Goal: Check status: Check status

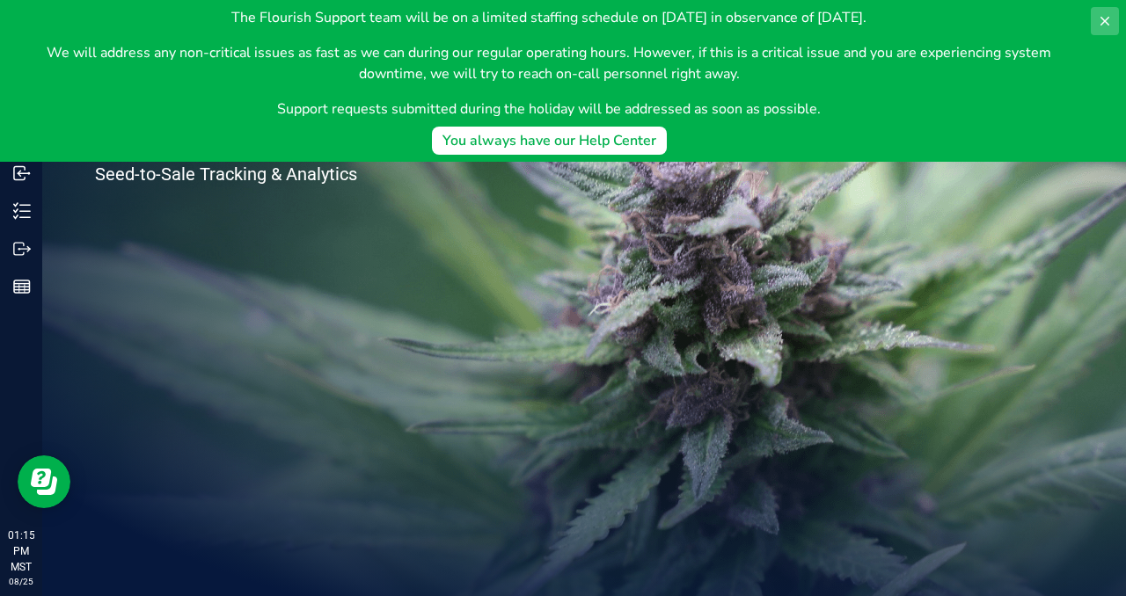
click at [1110, 22] on icon at bounding box center [1104, 21] width 14 height 14
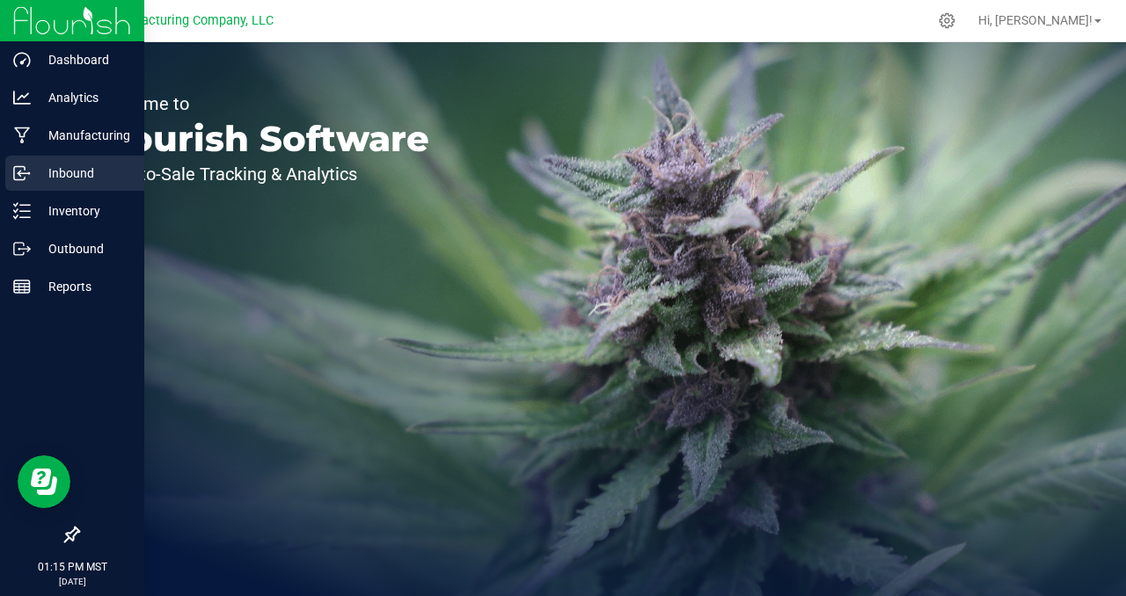
click at [55, 180] on p "Inbound" at bounding box center [84, 173] width 106 height 21
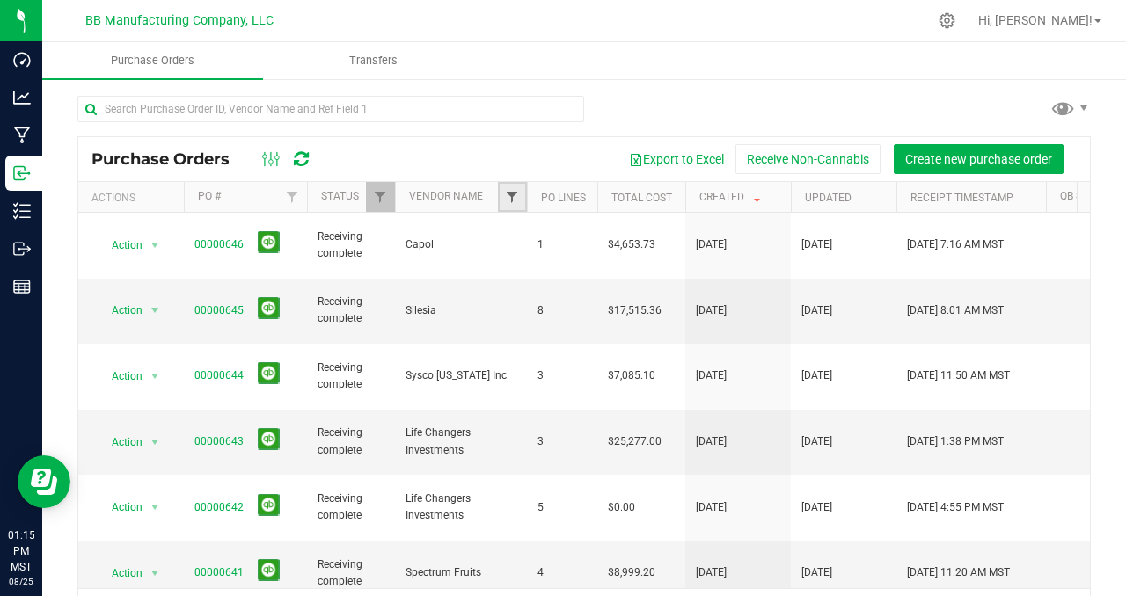
click at [514, 198] on span "Filter" at bounding box center [512, 197] width 14 height 14
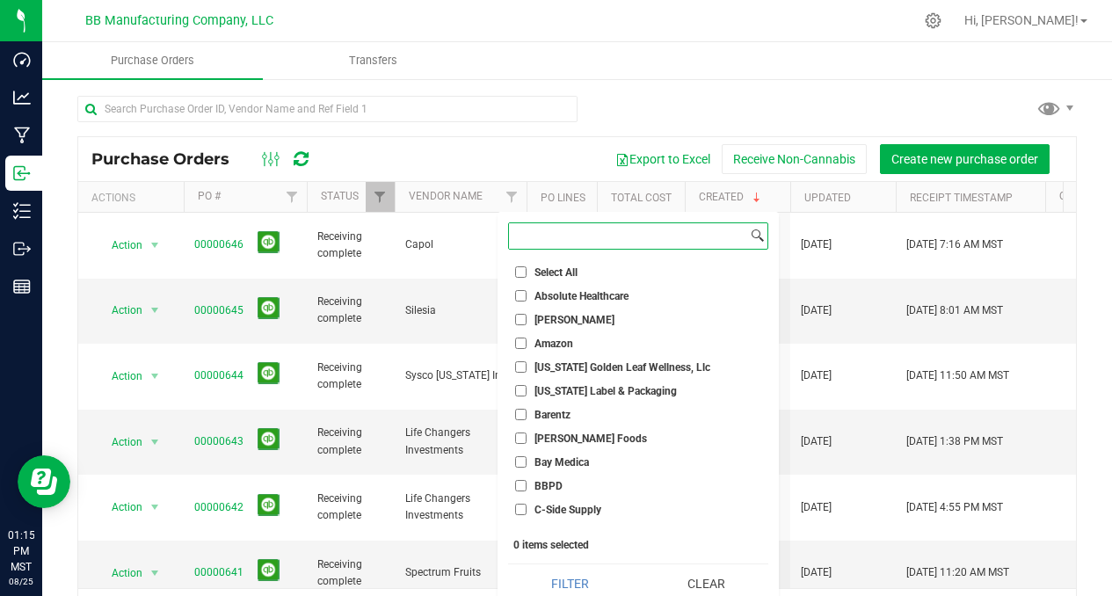
click at [557, 240] on input at bounding box center [628, 235] width 238 height 25
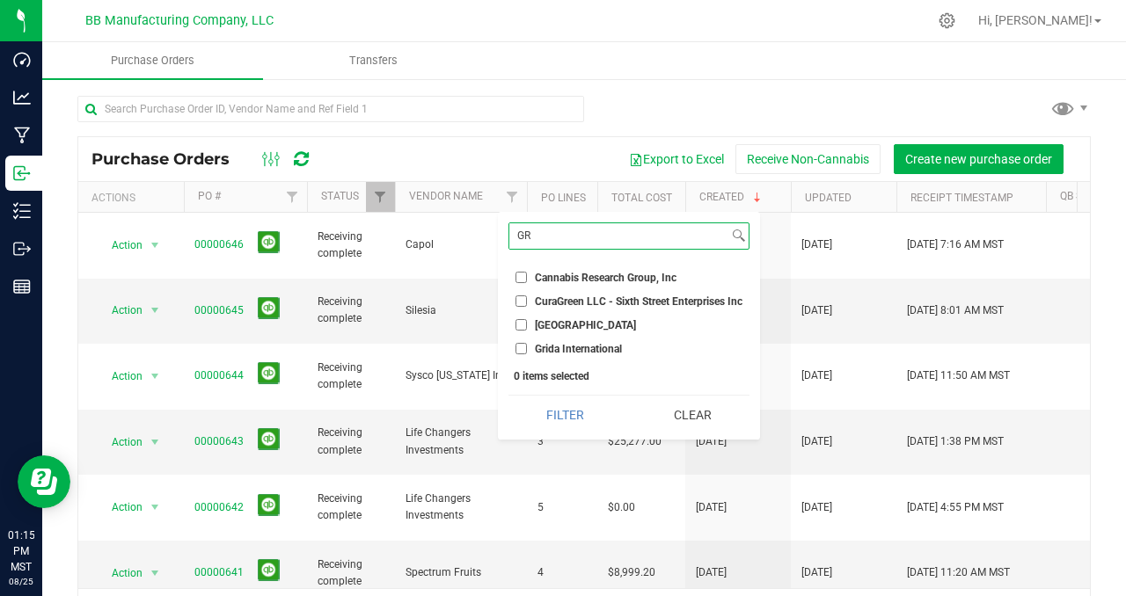
type input "GR"
click at [524, 350] on input "Grida International" at bounding box center [520, 348] width 11 height 11
checkbox input "true"
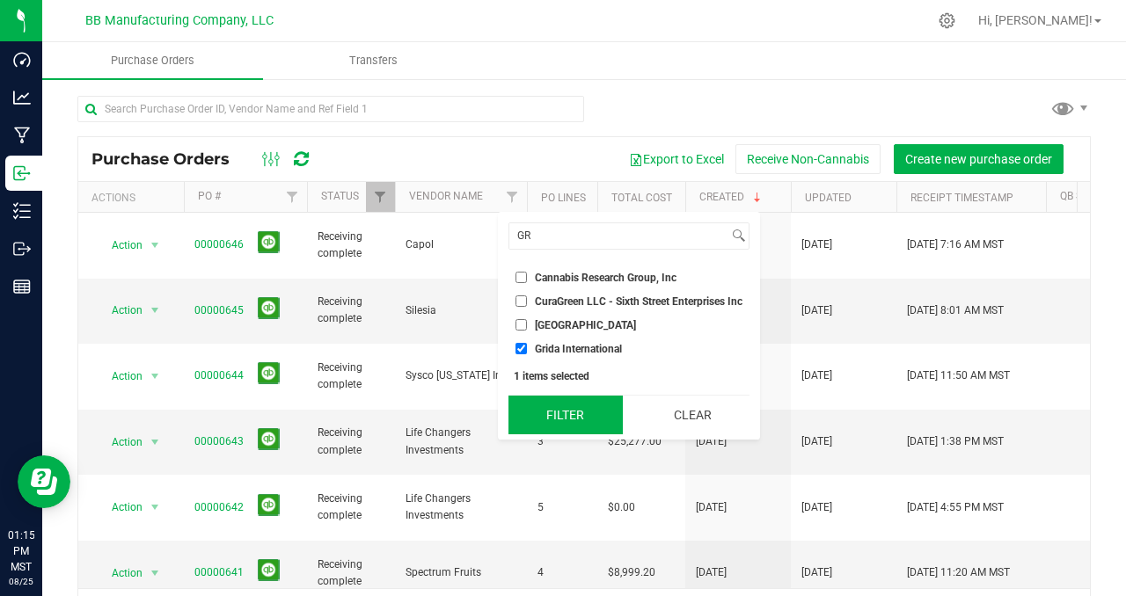
click at [549, 418] on button "Filter" at bounding box center [565, 415] width 114 height 39
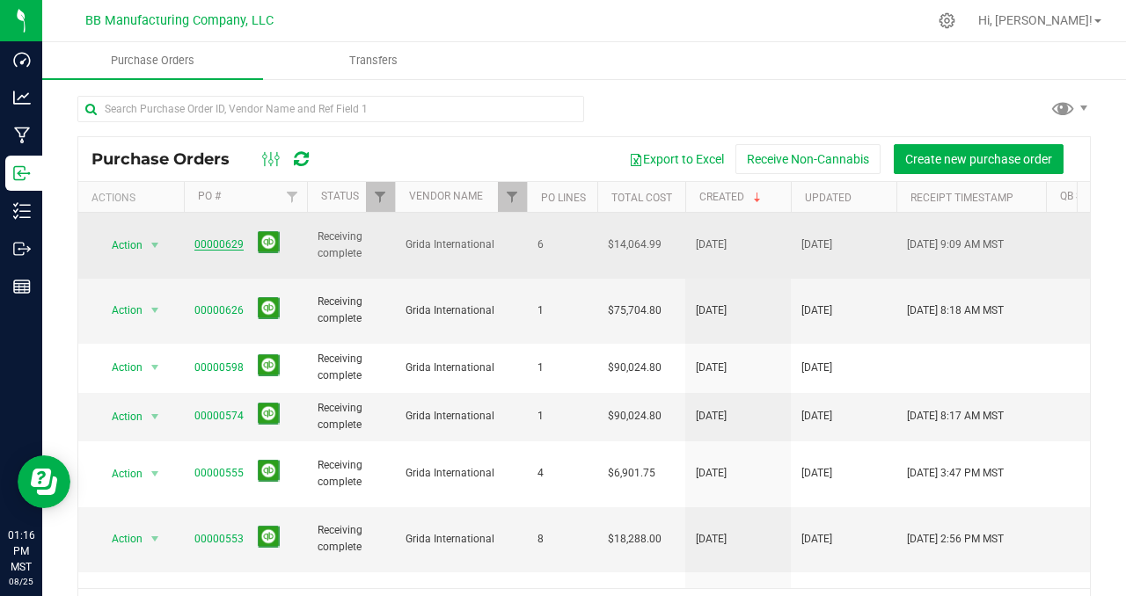
click at [216, 238] on link "00000629" at bounding box center [218, 244] width 49 height 12
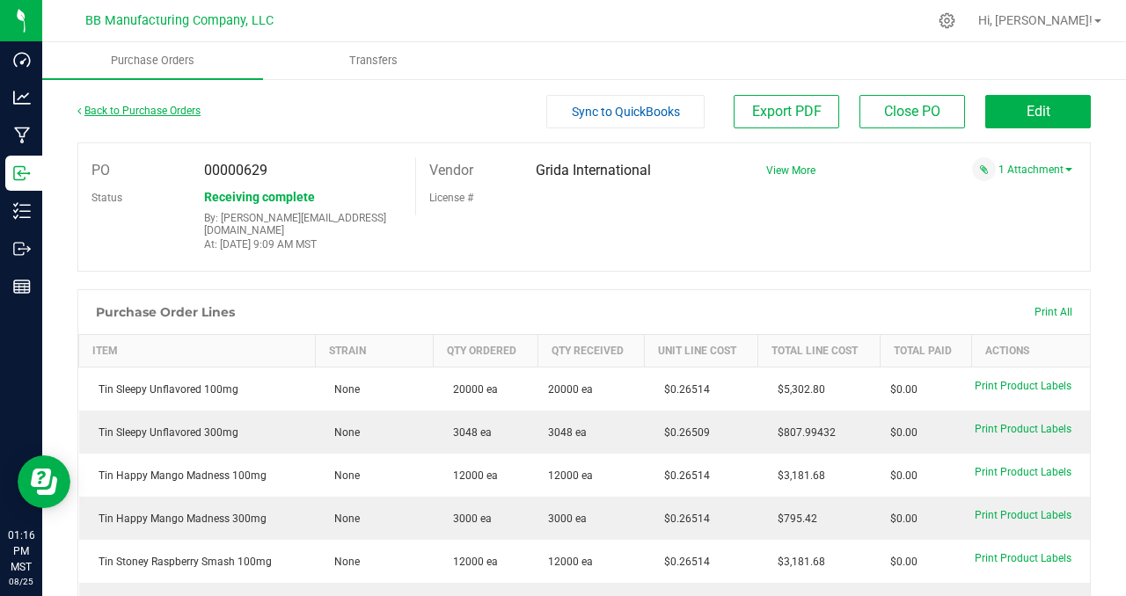
click at [119, 111] on link "Back to Purchase Orders" at bounding box center [138, 111] width 123 height 12
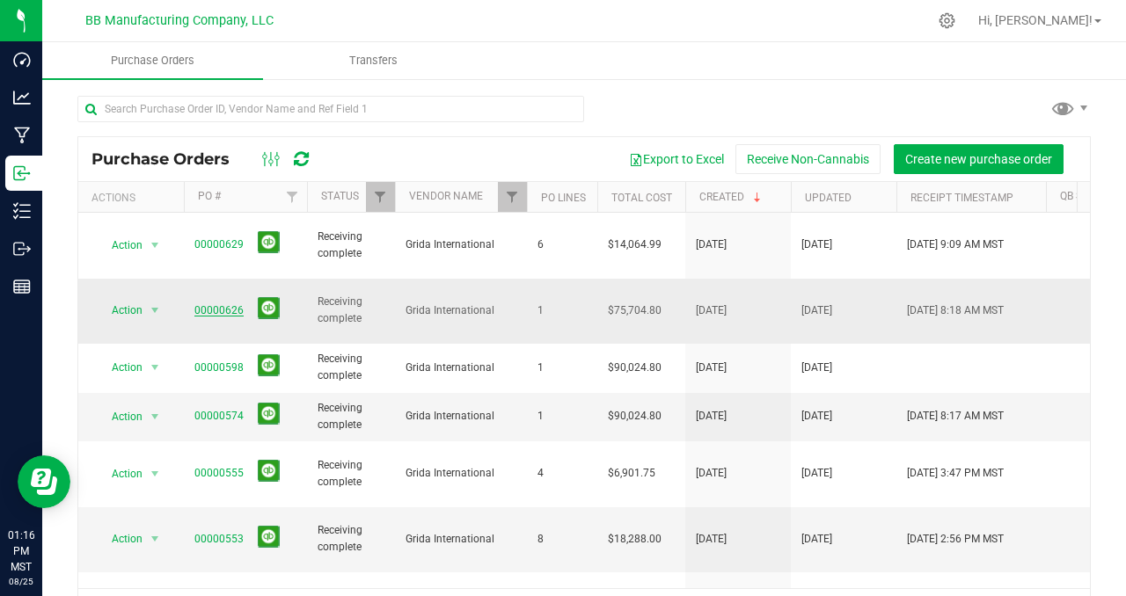
click at [214, 304] on link "00000626" at bounding box center [218, 310] width 49 height 12
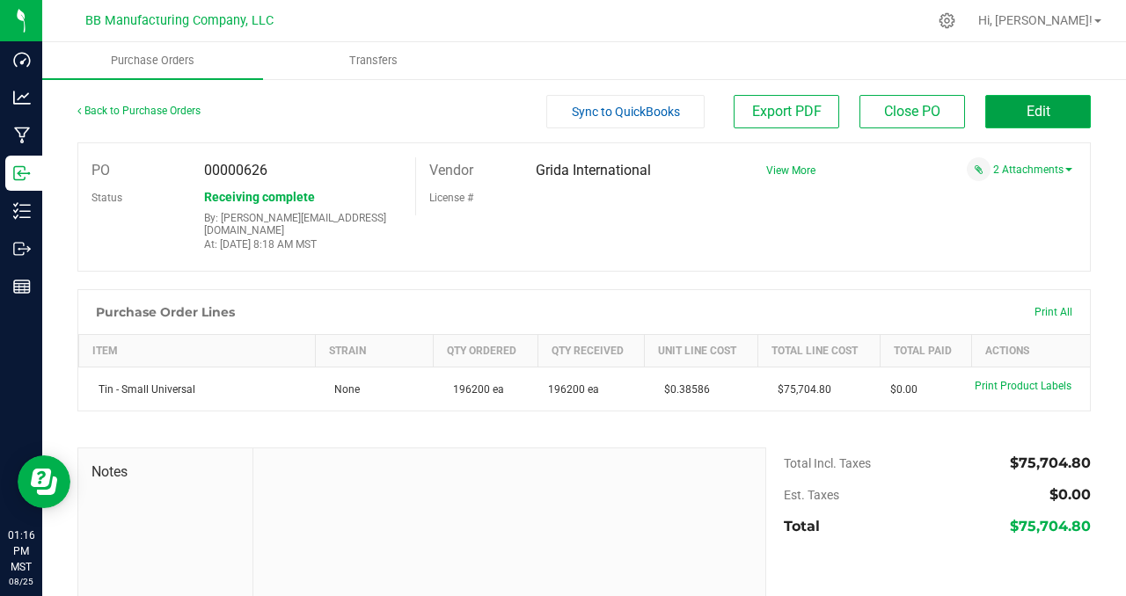
click at [1005, 107] on button "Edit" at bounding box center [1038, 111] width 106 height 33
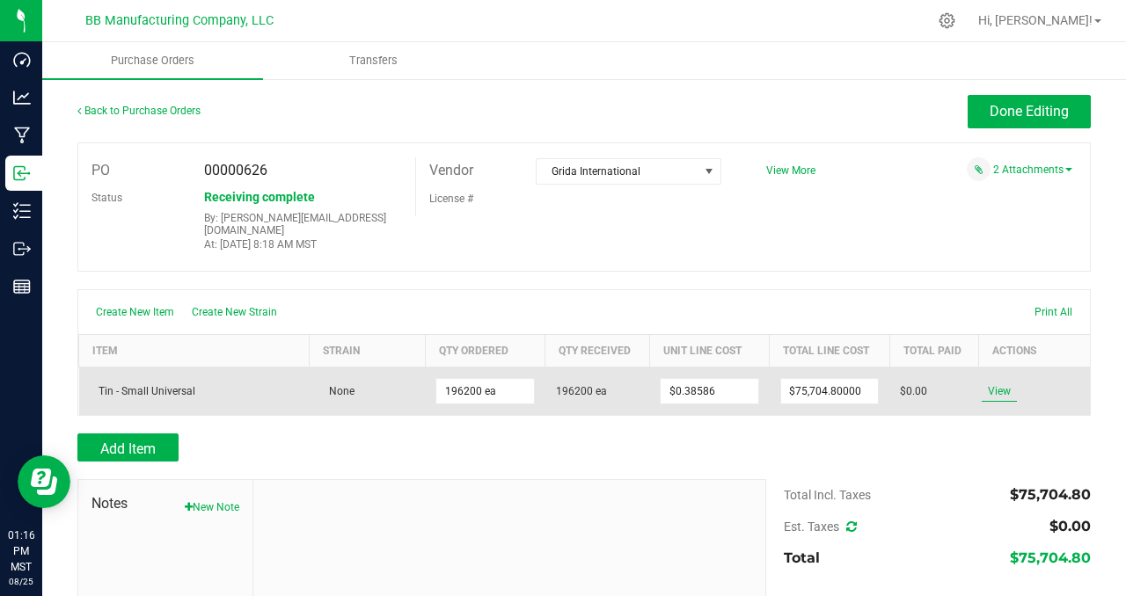
click at [982, 381] on span "View" at bounding box center [998, 391] width 35 height 21
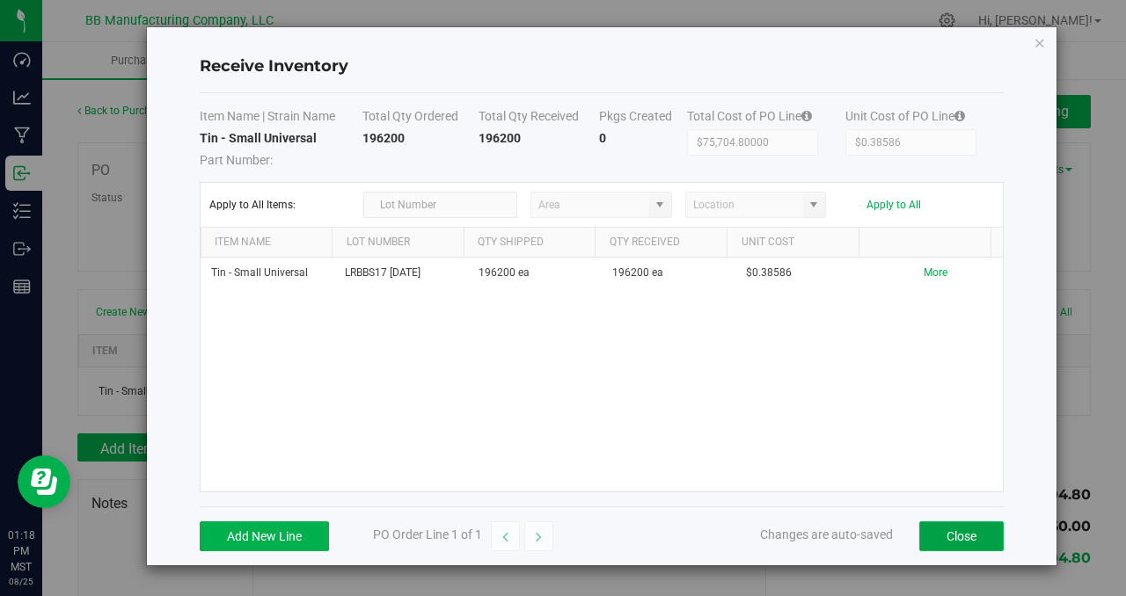
click at [949, 536] on button "Close" at bounding box center [961, 536] width 84 height 30
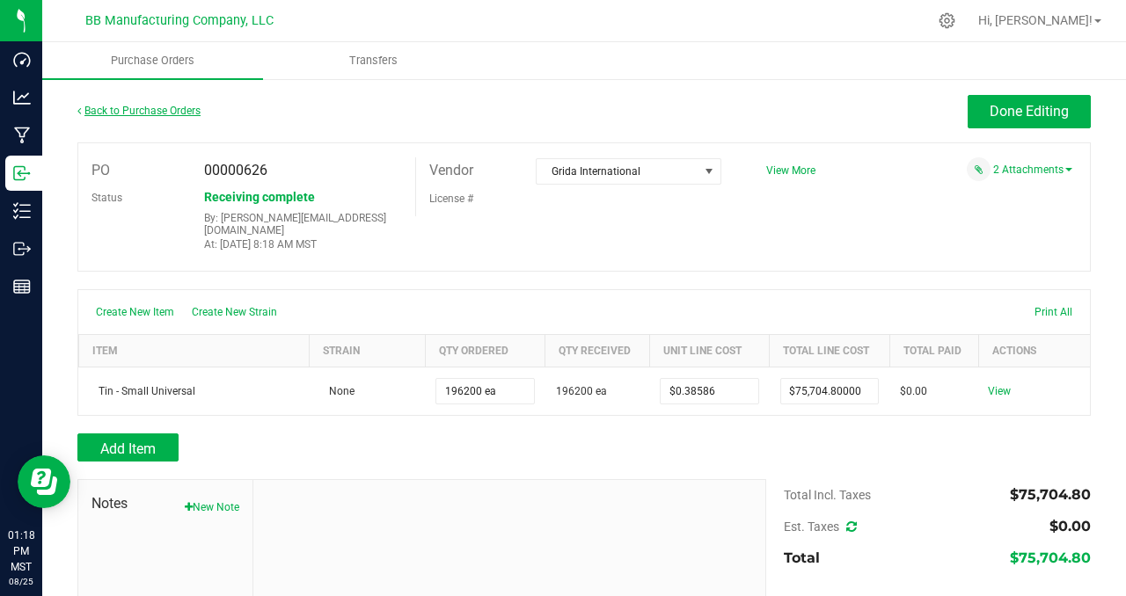
click at [137, 109] on link "Back to Purchase Orders" at bounding box center [138, 111] width 123 height 12
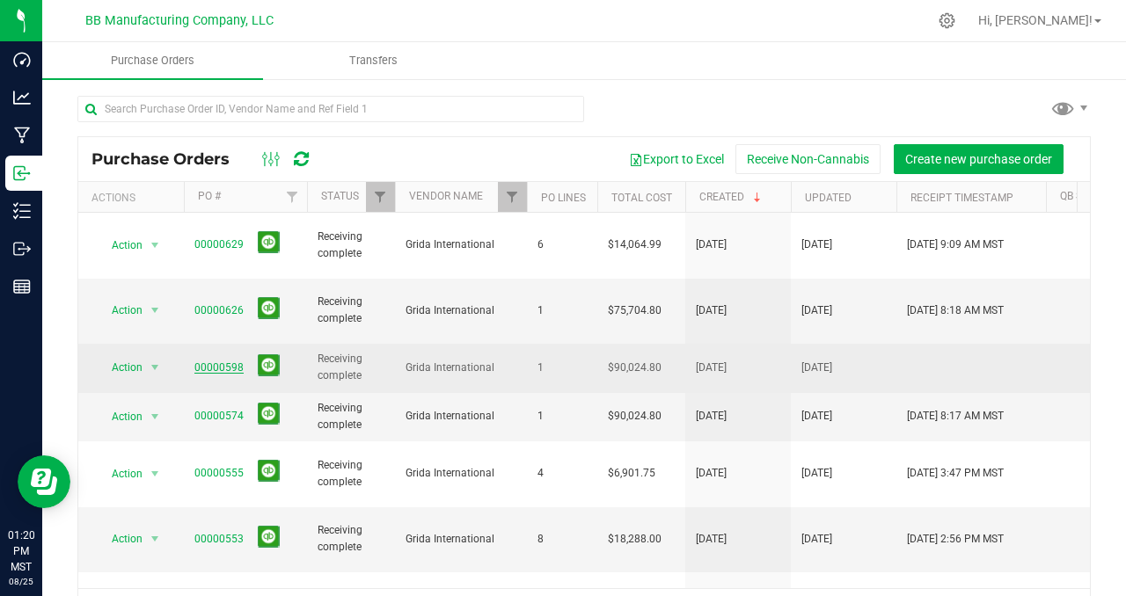
click at [214, 361] on link "00000598" at bounding box center [218, 367] width 49 height 12
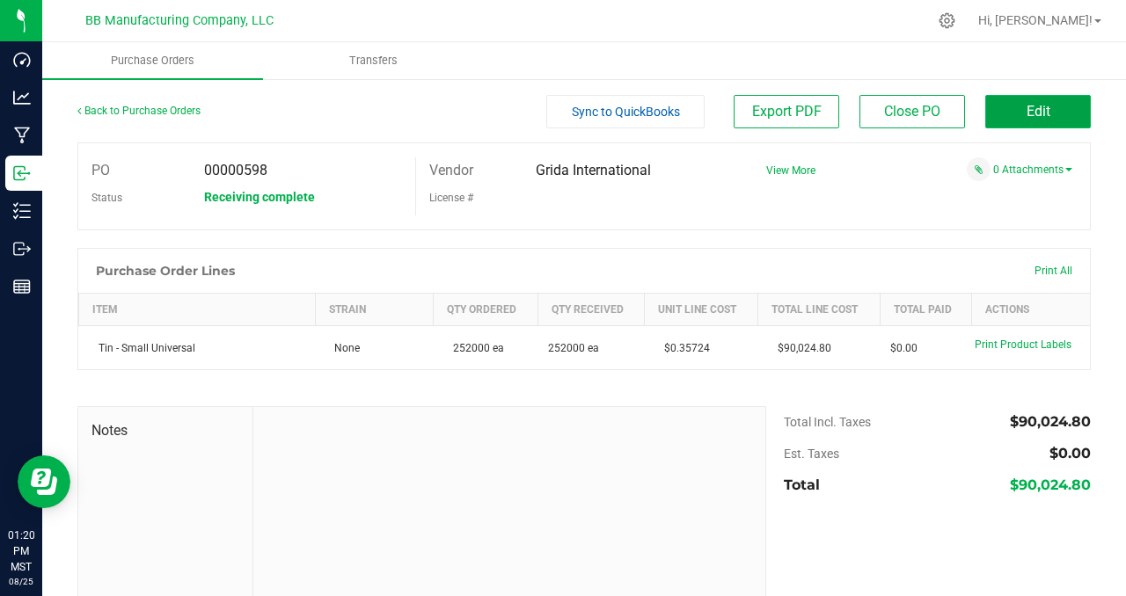
click at [1026, 118] on span "Edit" at bounding box center [1038, 111] width 24 height 17
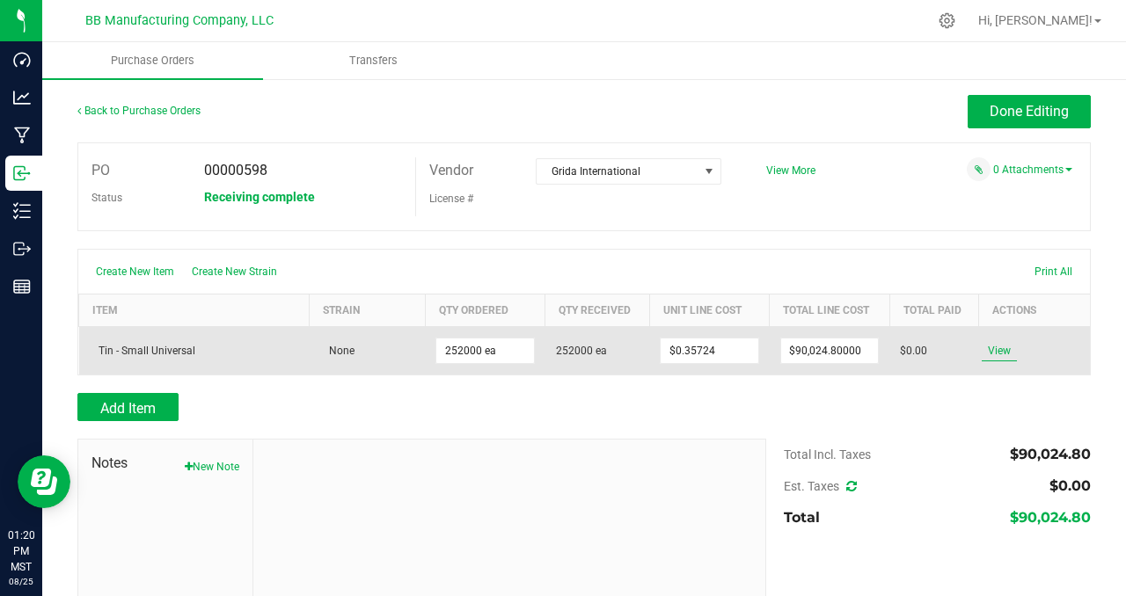
click at [991, 350] on span "View" at bounding box center [998, 350] width 35 height 21
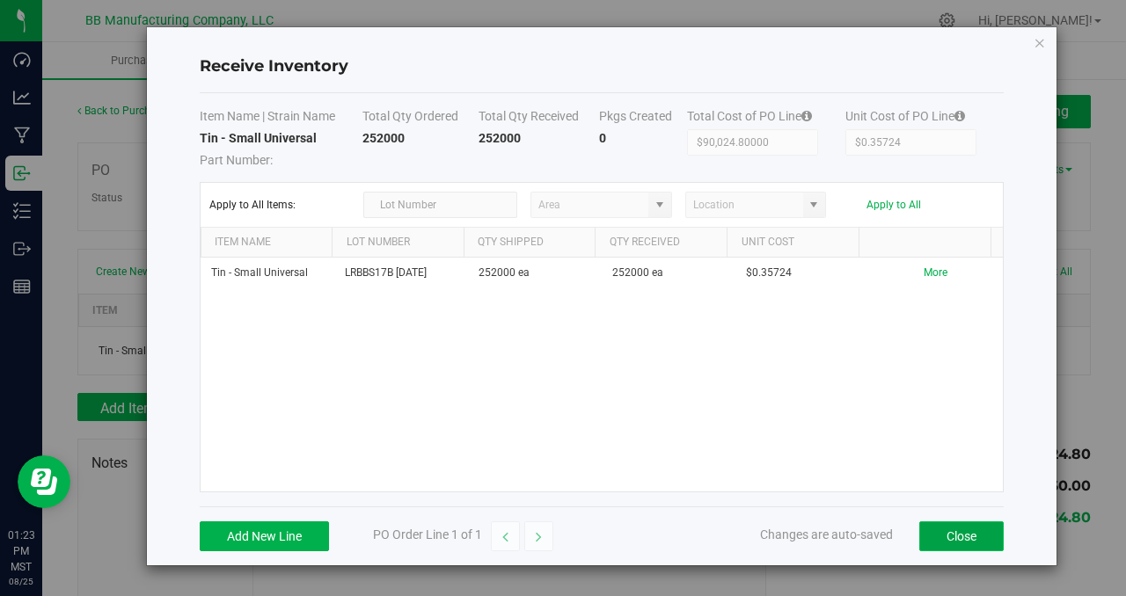
click at [958, 537] on button "Close" at bounding box center [961, 536] width 84 height 30
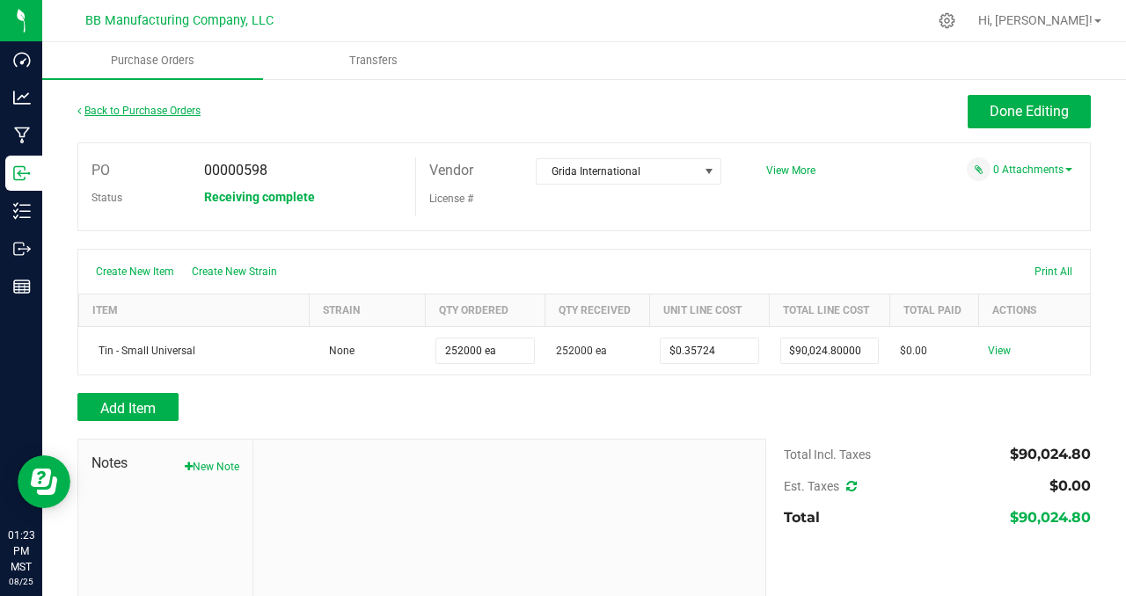
click at [175, 109] on link "Back to Purchase Orders" at bounding box center [138, 111] width 123 height 12
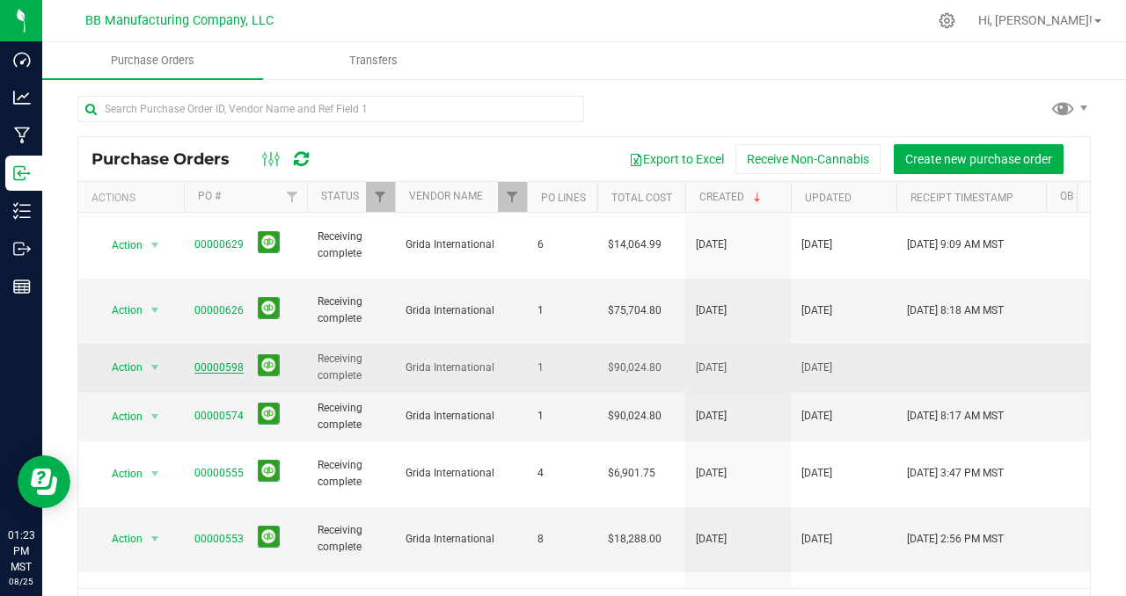
click at [213, 361] on link "00000598" at bounding box center [218, 367] width 49 height 12
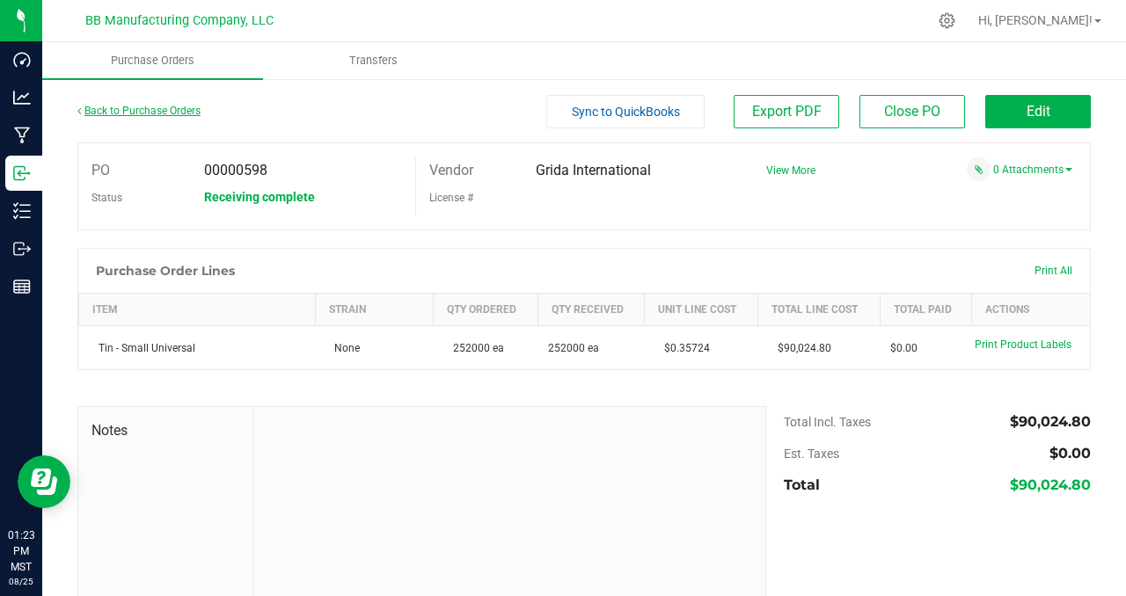
click at [131, 113] on link "Back to Purchase Orders" at bounding box center [138, 111] width 123 height 12
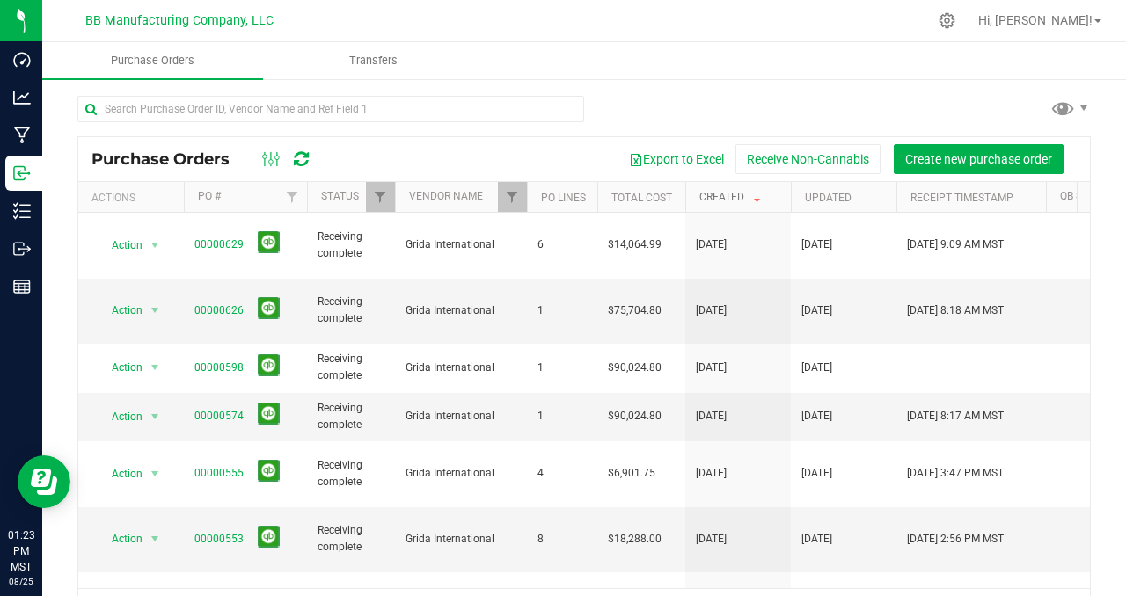
click at [722, 196] on link "Created" at bounding box center [731, 197] width 65 height 12
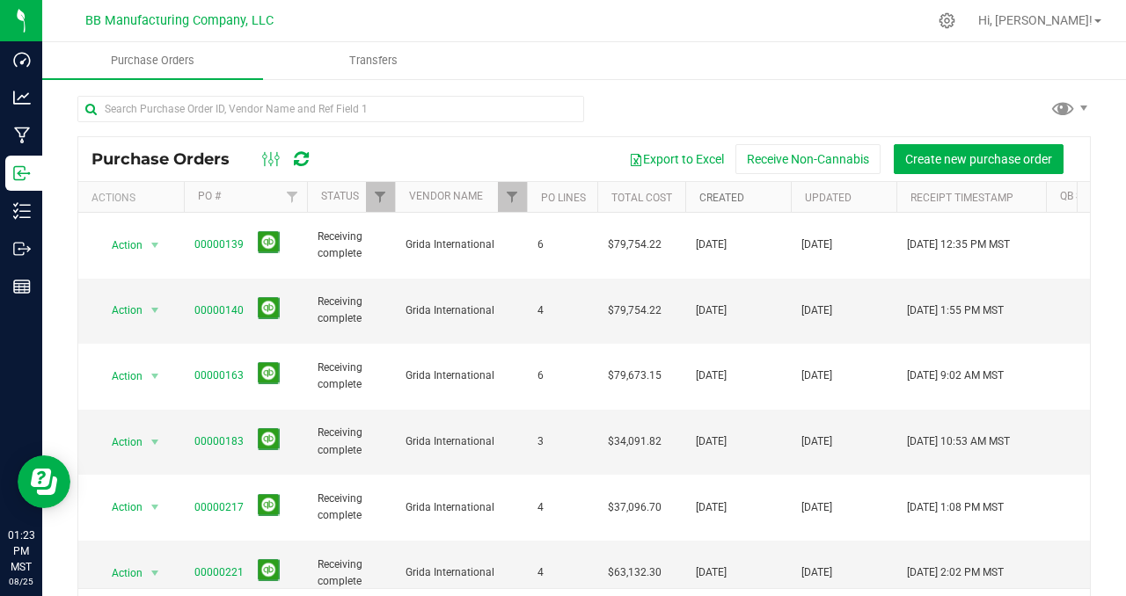
click at [722, 196] on link "Created" at bounding box center [721, 198] width 45 height 12
click at [722, 196] on link "Created" at bounding box center [731, 197] width 65 height 12
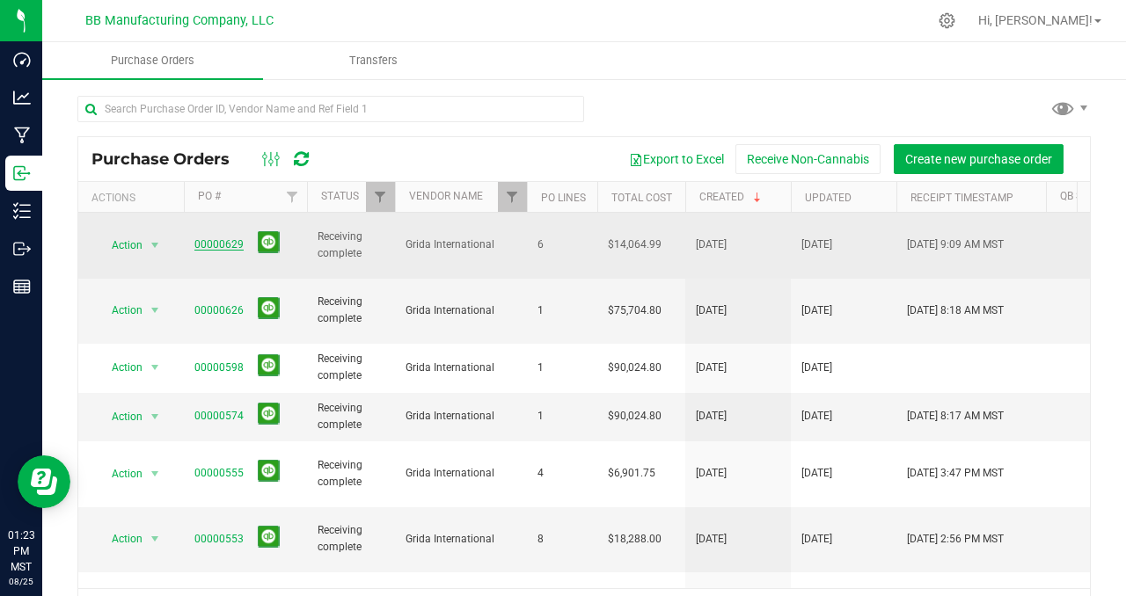
click at [220, 238] on link "00000629" at bounding box center [218, 244] width 49 height 12
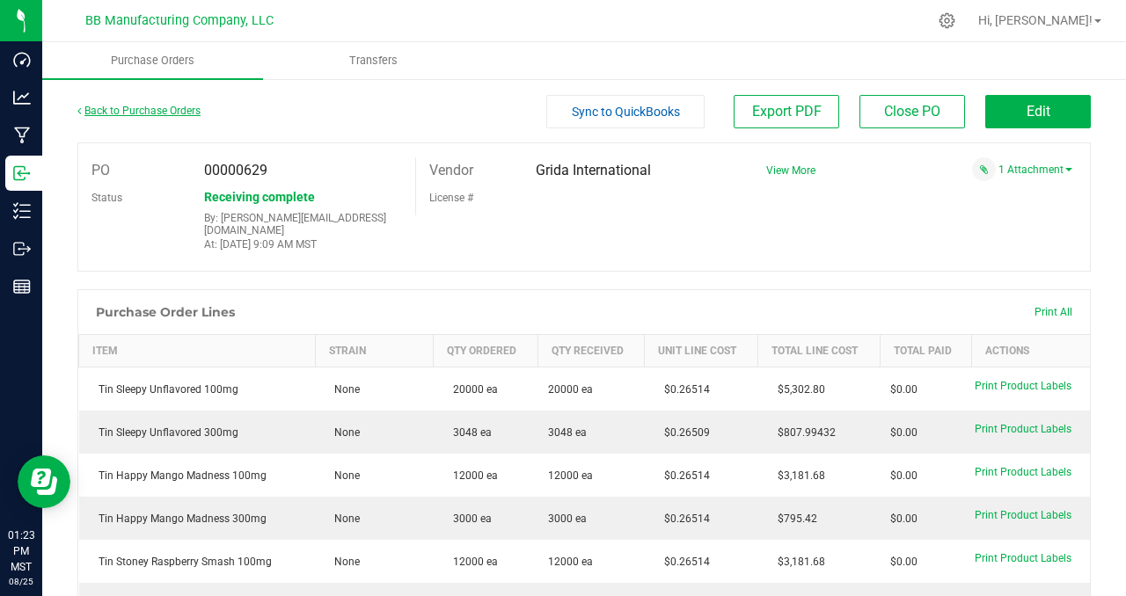
click at [113, 114] on link "Back to Purchase Orders" at bounding box center [138, 111] width 123 height 12
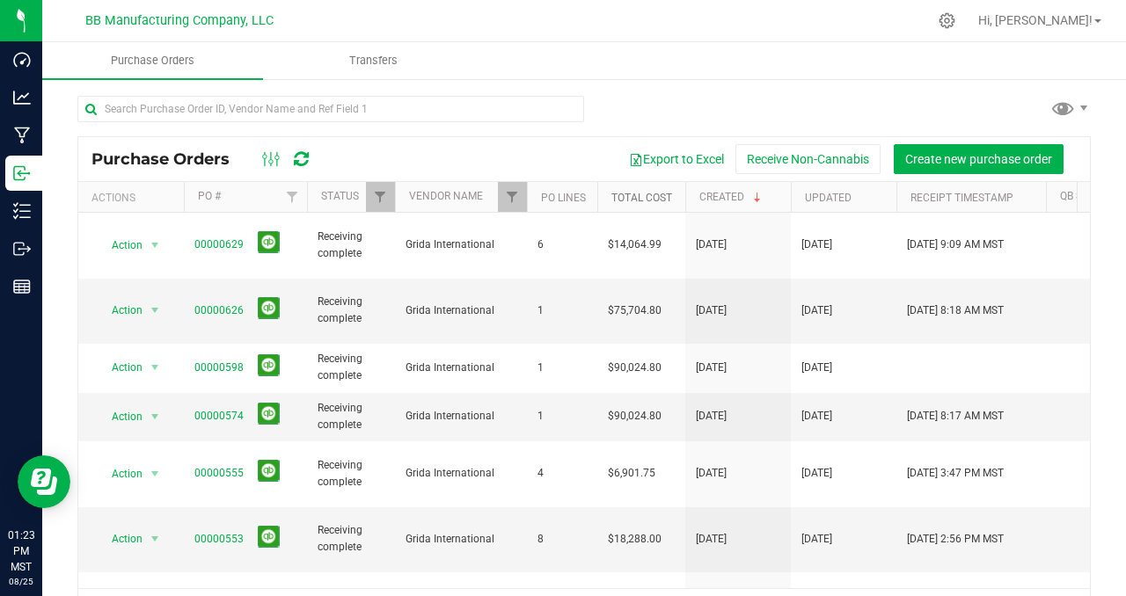
click at [634, 195] on link "Total Cost" at bounding box center [641, 198] width 61 height 12
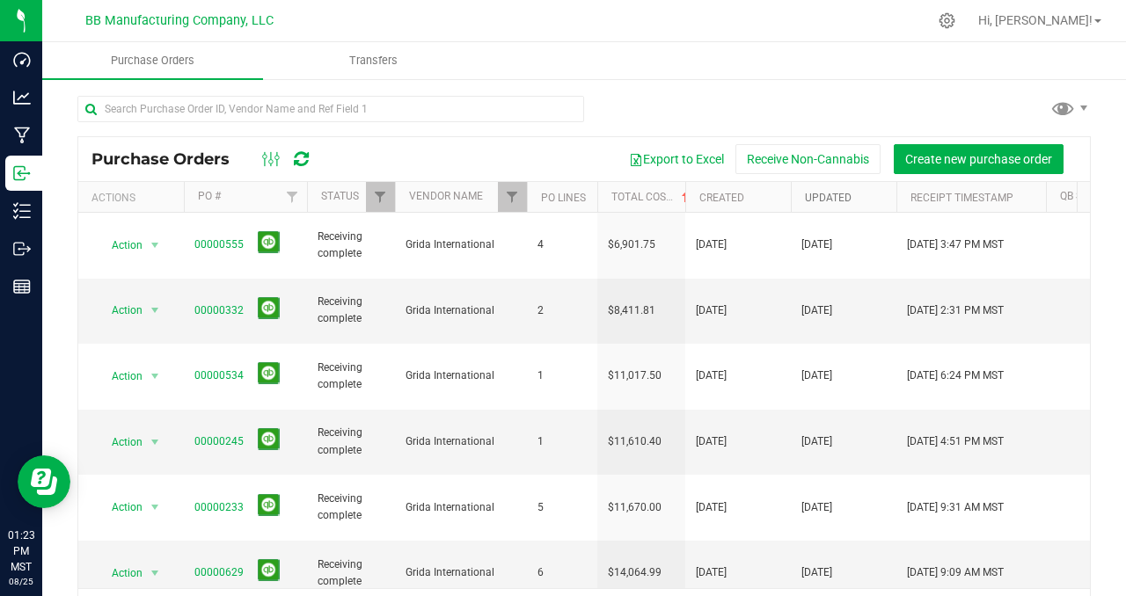
click at [838, 195] on link "Updated" at bounding box center [828, 198] width 47 height 12
click at [838, 195] on link "Updated" at bounding box center [838, 197] width 67 height 12
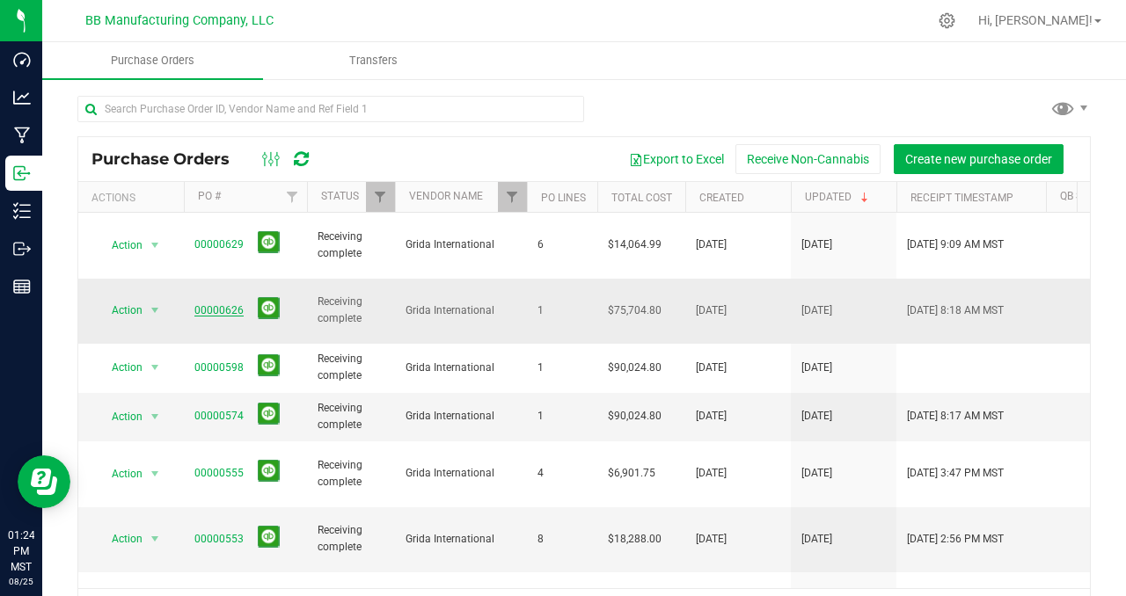
click at [231, 304] on link "00000626" at bounding box center [218, 310] width 49 height 12
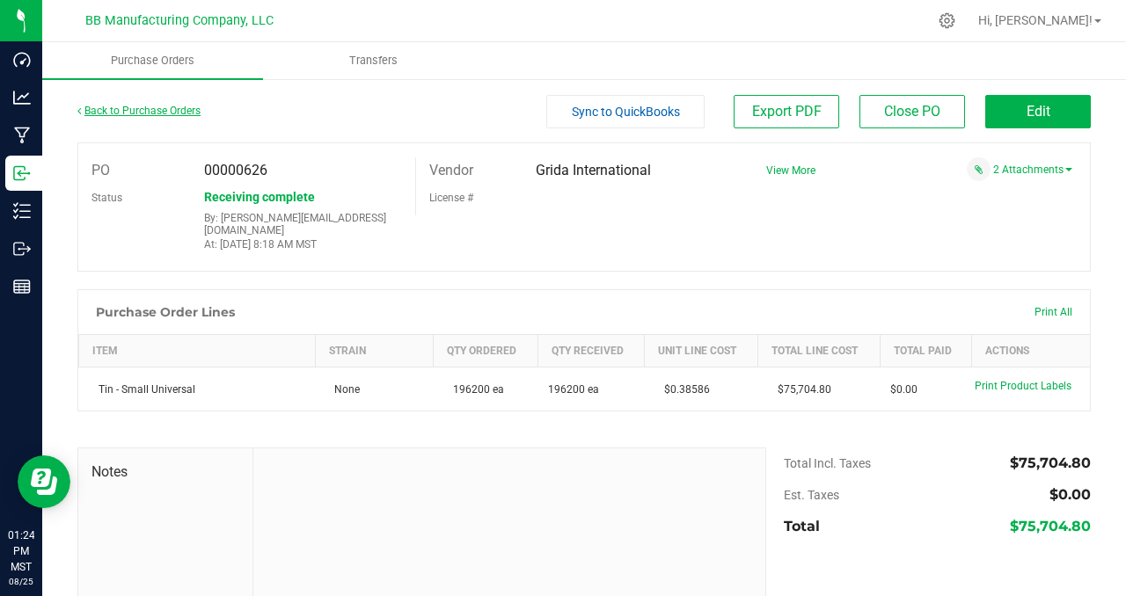
click at [106, 108] on link "Back to Purchase Orders" at bounding box center [138, 111] width 123 height 12
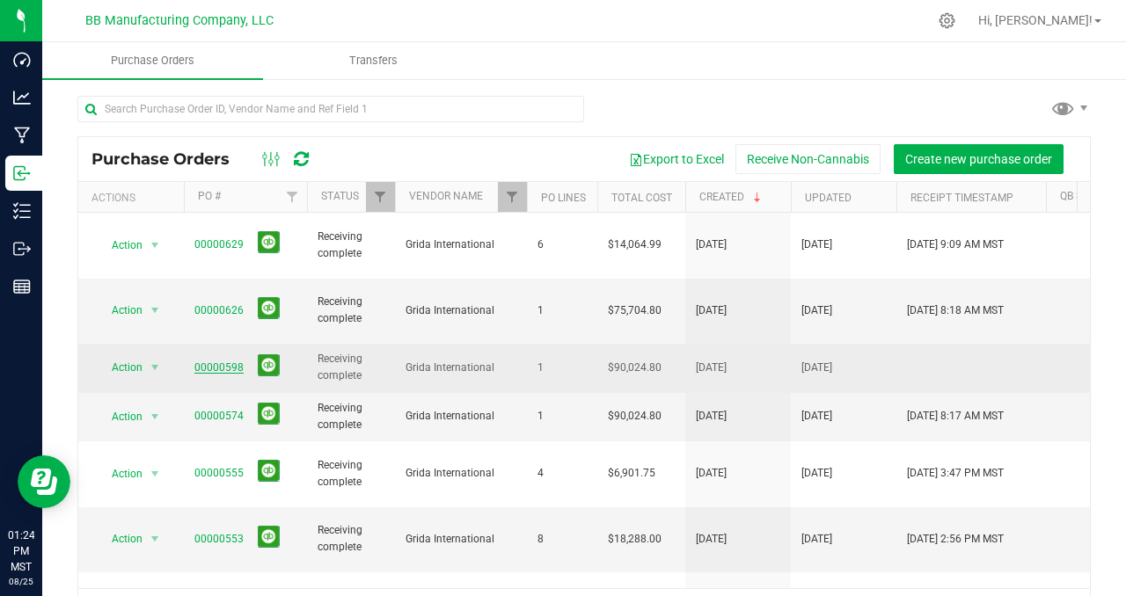
click at [223, 361] on link "00000598" at bounding box center [218, 367] width 49 height 12
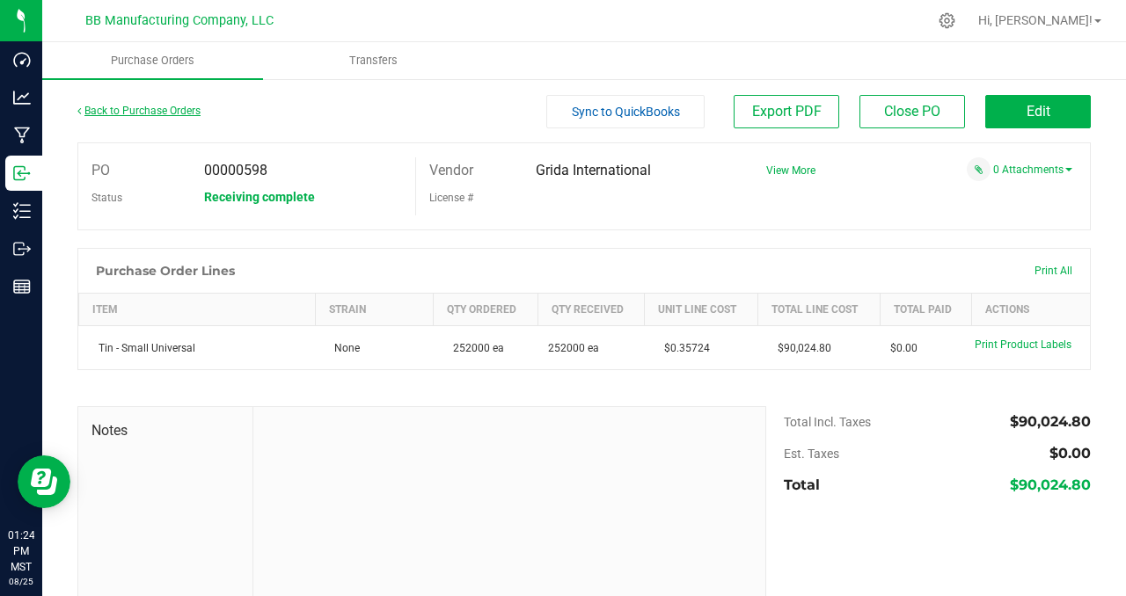
click at [159, 112] on link "Back to Purchase Orders" at bounding box center [138, 111] width 123 height 12
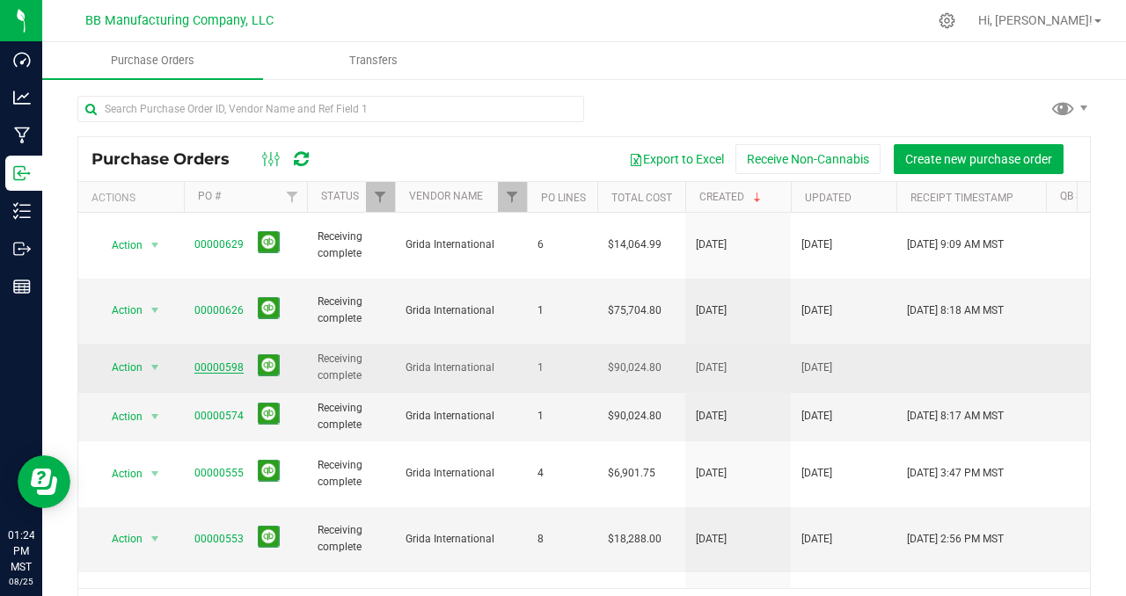
click at [213, 361] on link "00000598" at bounding box center [218, 367] width 49 height 12
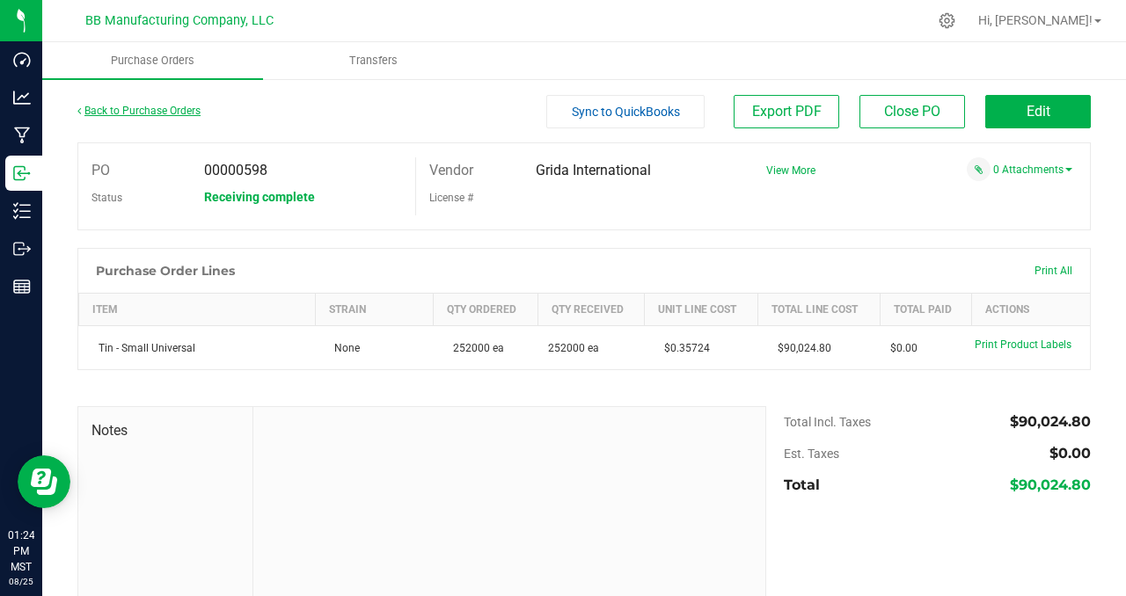
click at [142, 106] on link "Back to Purchase Orders" at bounding box center [138, 111] width 123 height 12
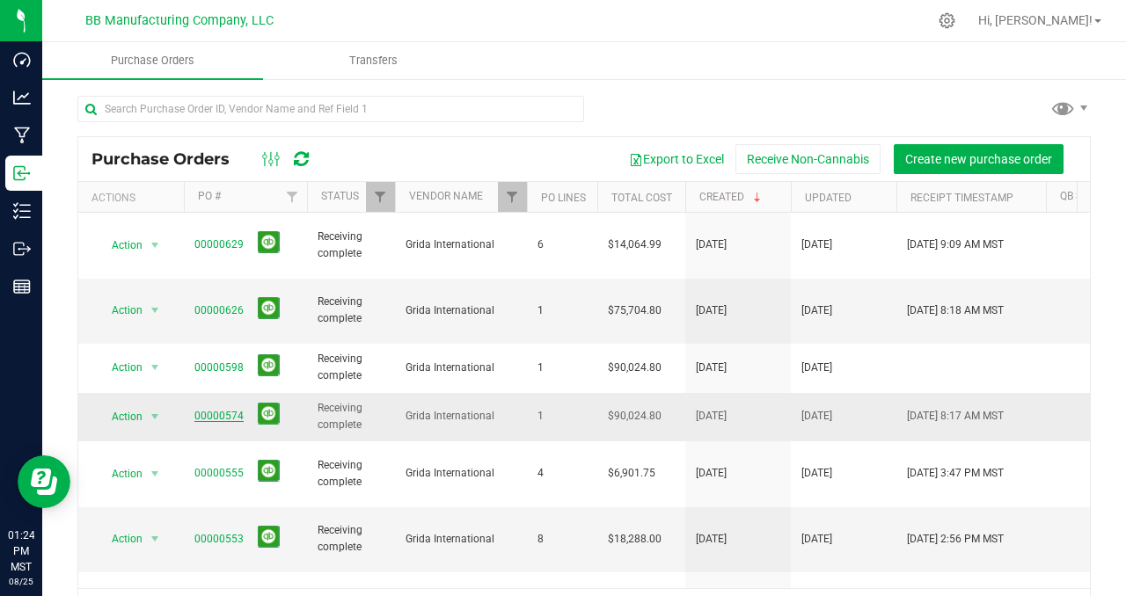
click at [226, 410] on link "00000574" at bounding box center [218, 416] width 49 height 12
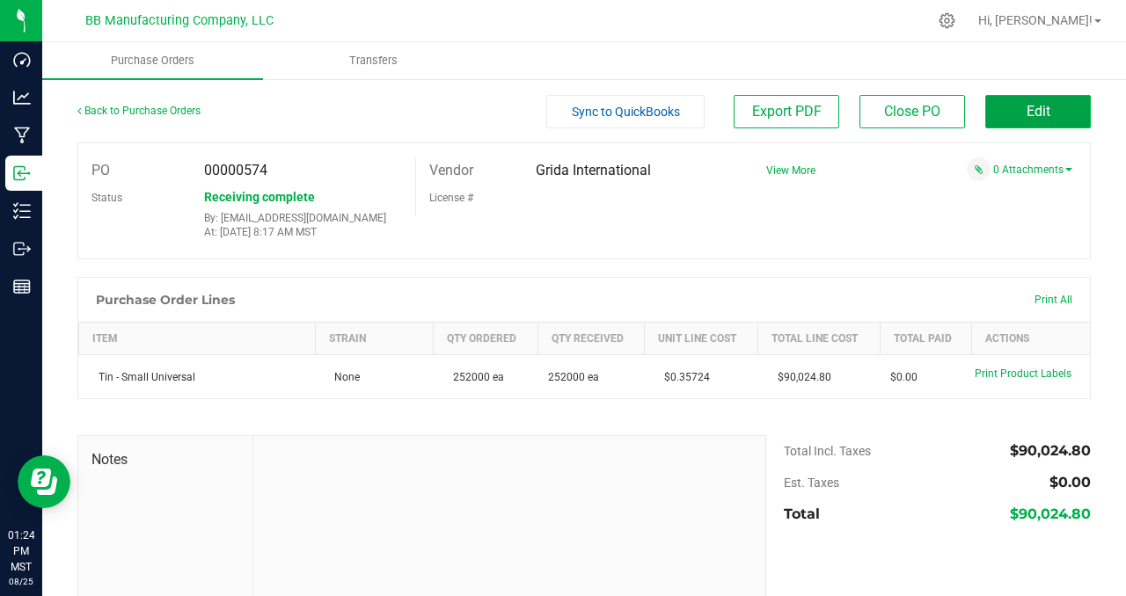
click at [1010, 104] on button "Edit" at bounding box center [1038, 111] width 106 height 33
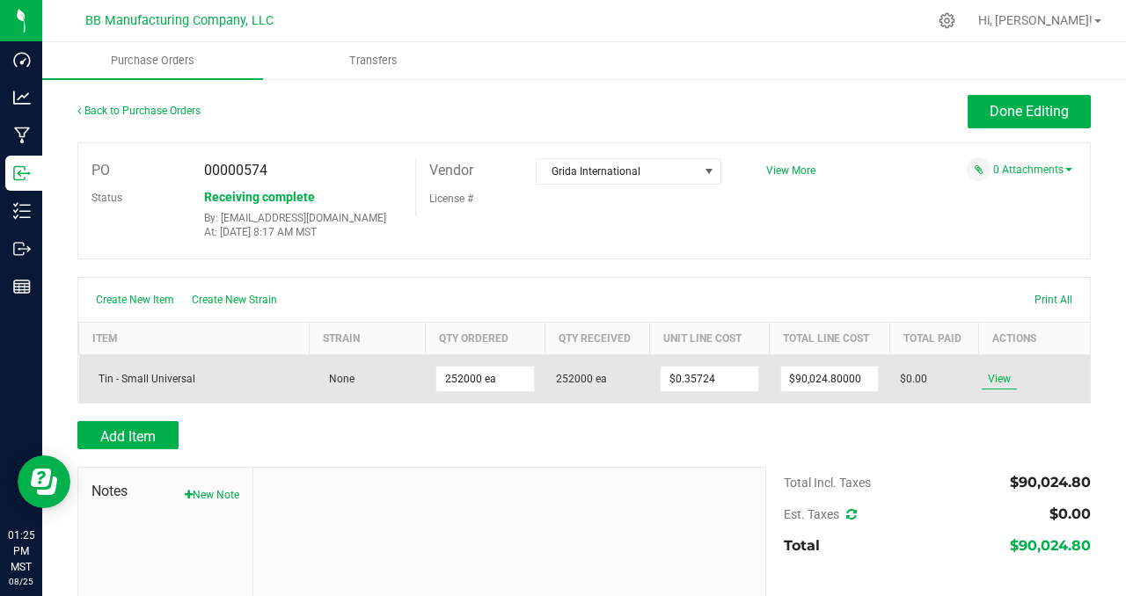
click at [981, 376] on span "View" at bounding box center [998, 378] width 35 height 21
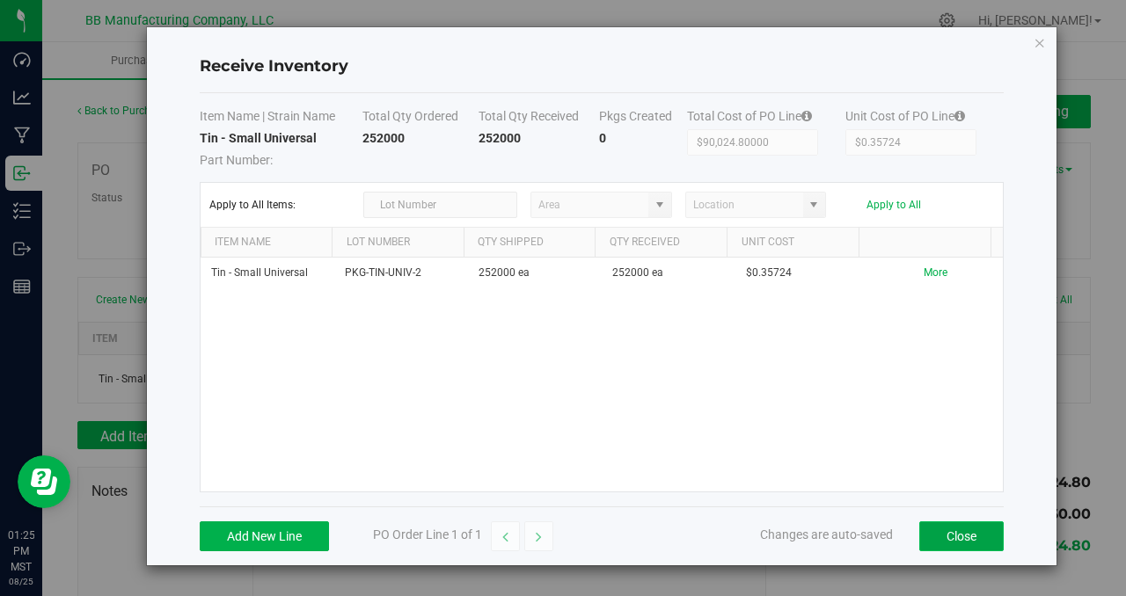
click at [949, 536] on button "Close" at bounding box center [961, 536] width 84 height 30
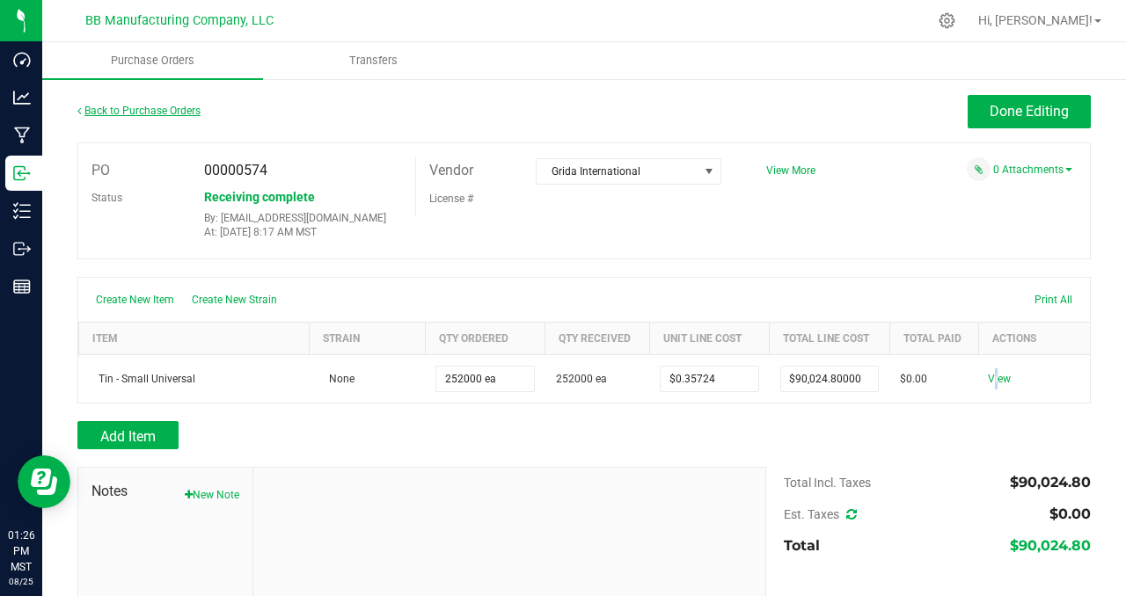
click at [128, 108] on link "Back to Purchase Orders" at bounding box center [138, 111] width 123 height 12
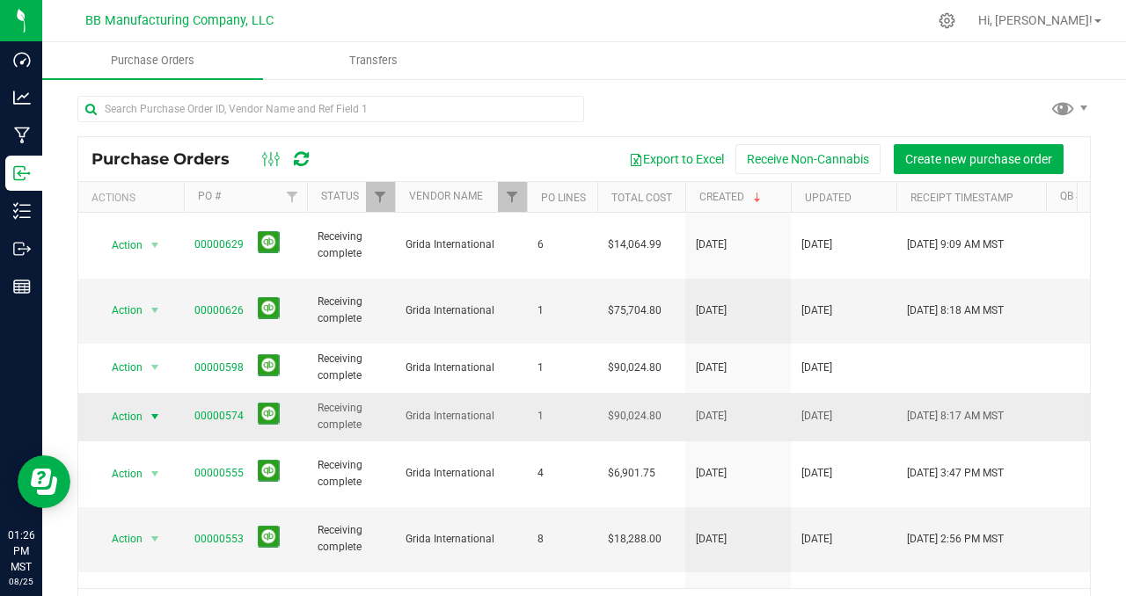
click at [156, 410] on span "select" at bounding box center [155, 417] width 14 height 14
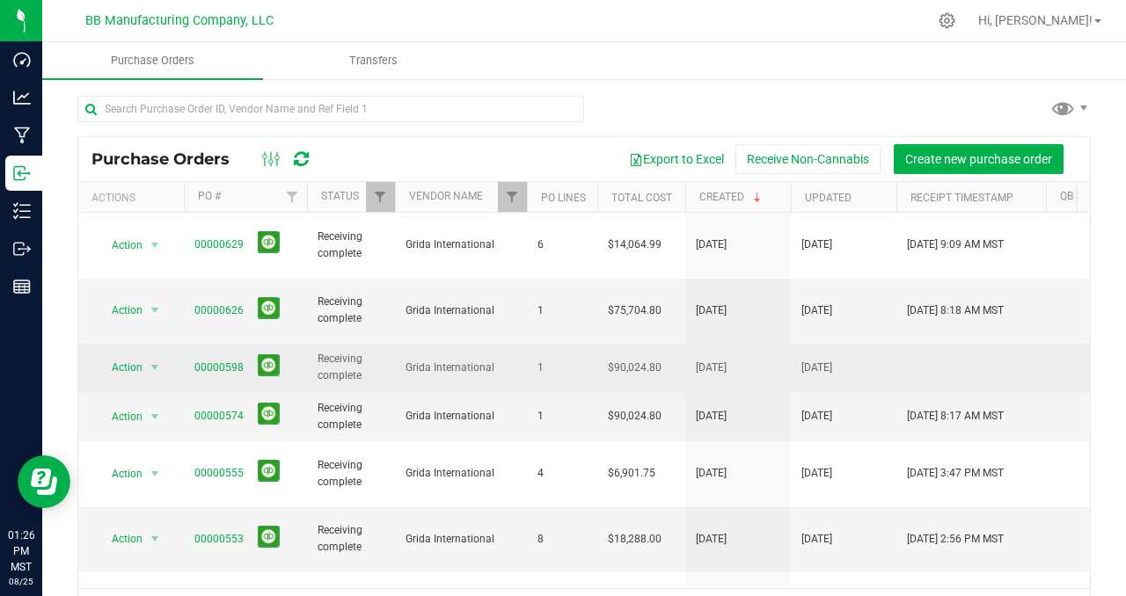
click at [970, 344] on td at bounding box center [970, 368] width 149 height 48
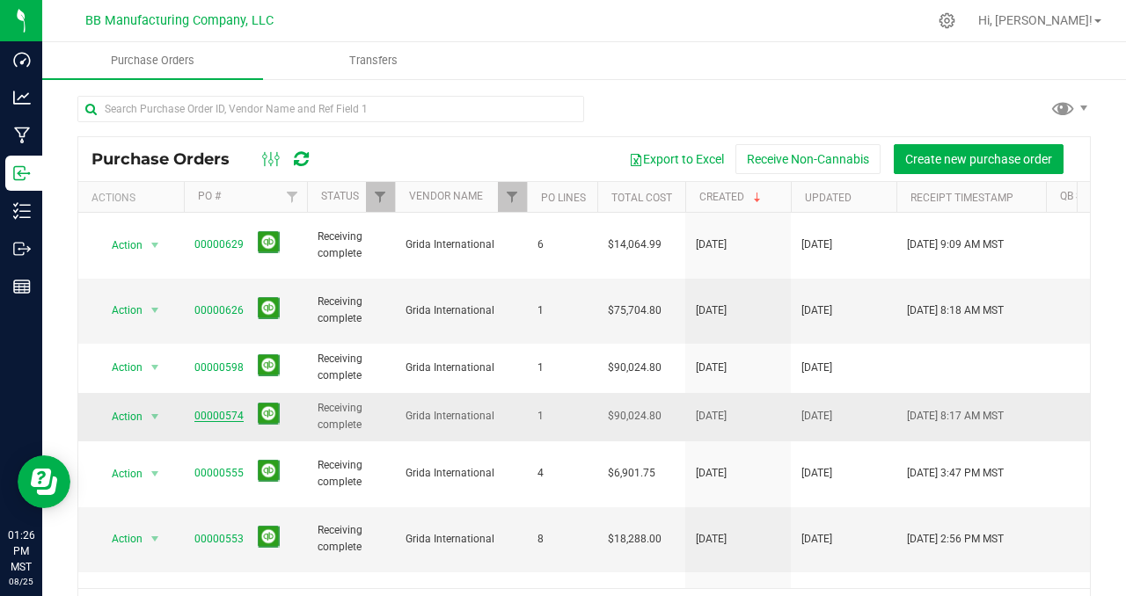
click at [225, 410] on link "00000574" at bounding box center [218, 416] width 49 height 12
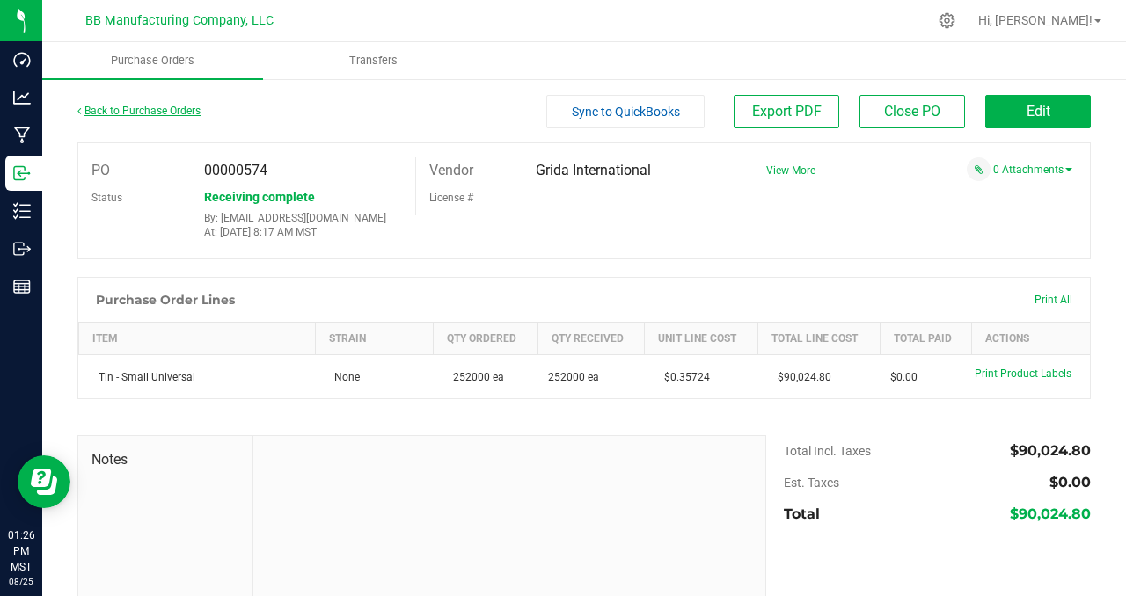
click at [138, 112] on link "Back to Purchase Orders" at bounding box center [138, 111] width 123 height 12
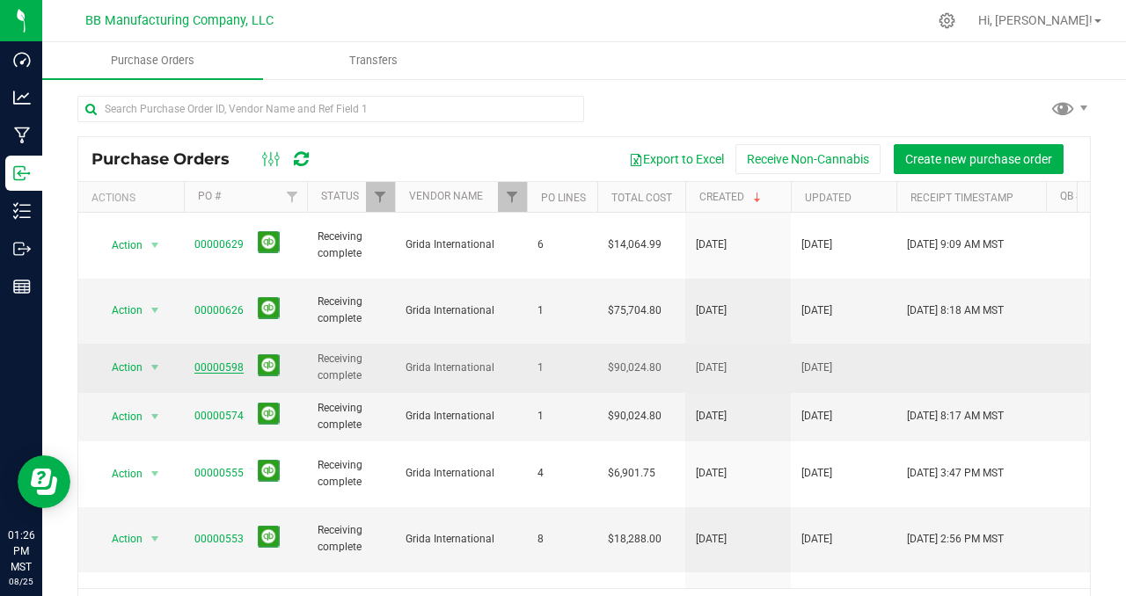
click at [218, 361] on link "00000598" at bounding box center [218, 367] width 49 height 12
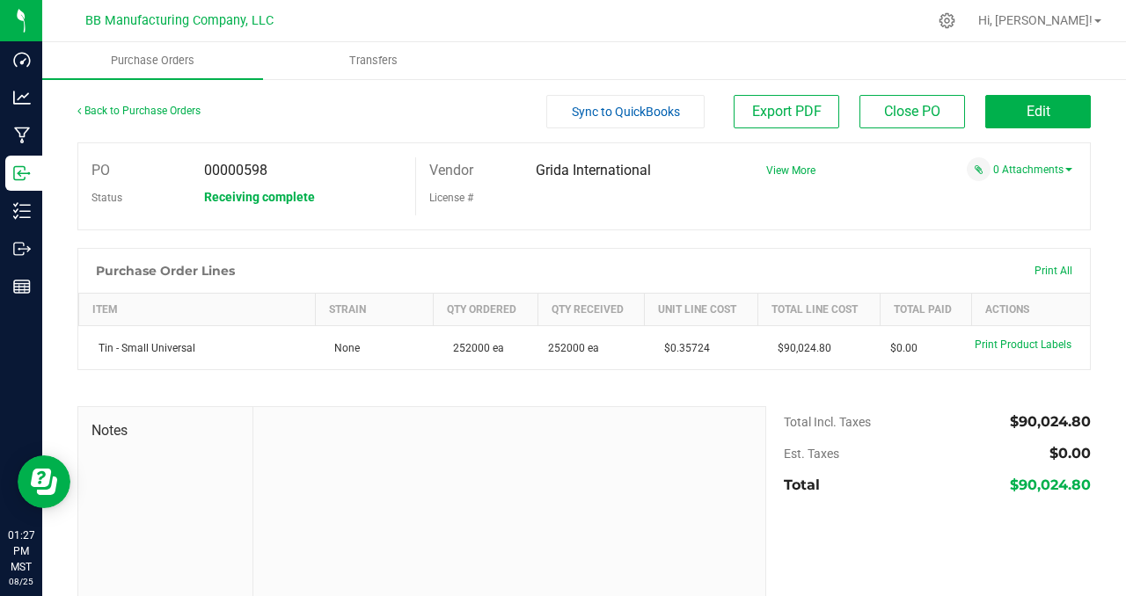
click at [820, 216] on div "PO 00000598 Status Receiving complete Vendor Grida International License # View…" at bounding box center [583, 186] width 1013 height 88
click at [484, 61] on ul "Purchase Orders Transfers" at bounding box center [605, 61] width 1126 height 38
click at [586, 60] on ul "Purchase Orders Transfers" at bounding box center [605, 61] width 1126 height 38
